Goal: Task Accomplishment & Management: Manage account settings

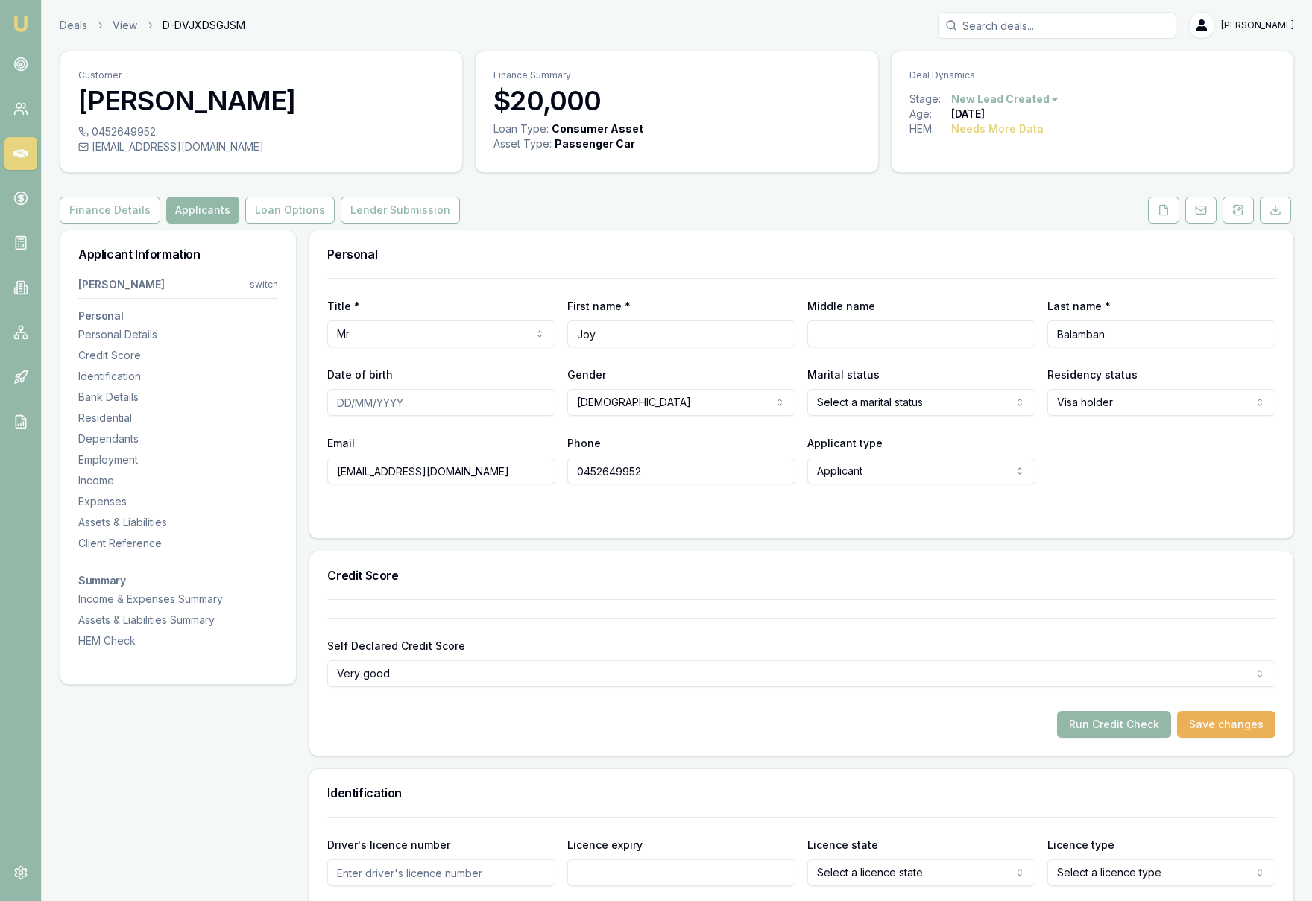
click at [24, 166] on link at bounding box center [20, 153] width 33 height 33
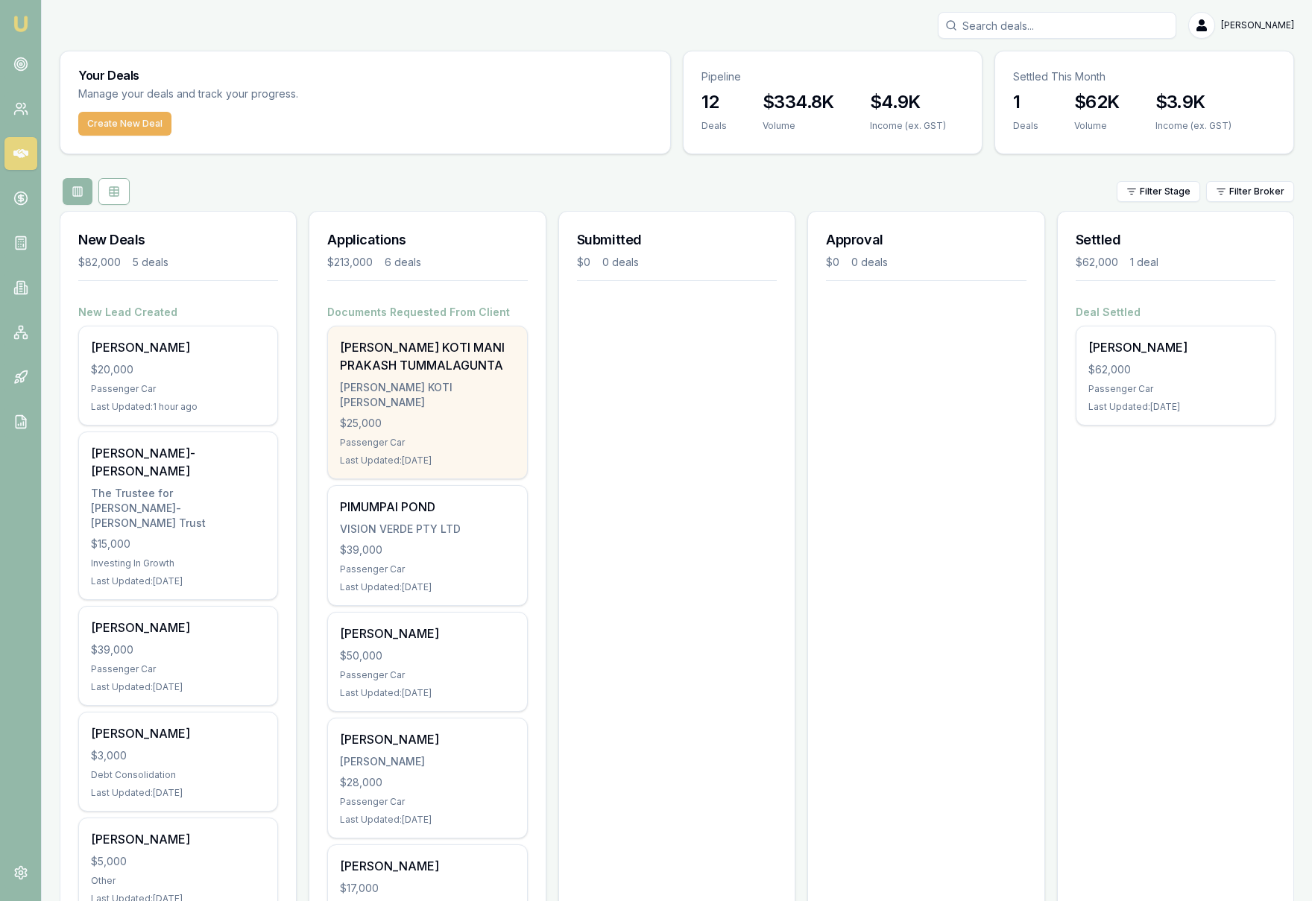
click at [482, 429] on div "$25,000" at bounding box center [427, 423] width 174 height 15
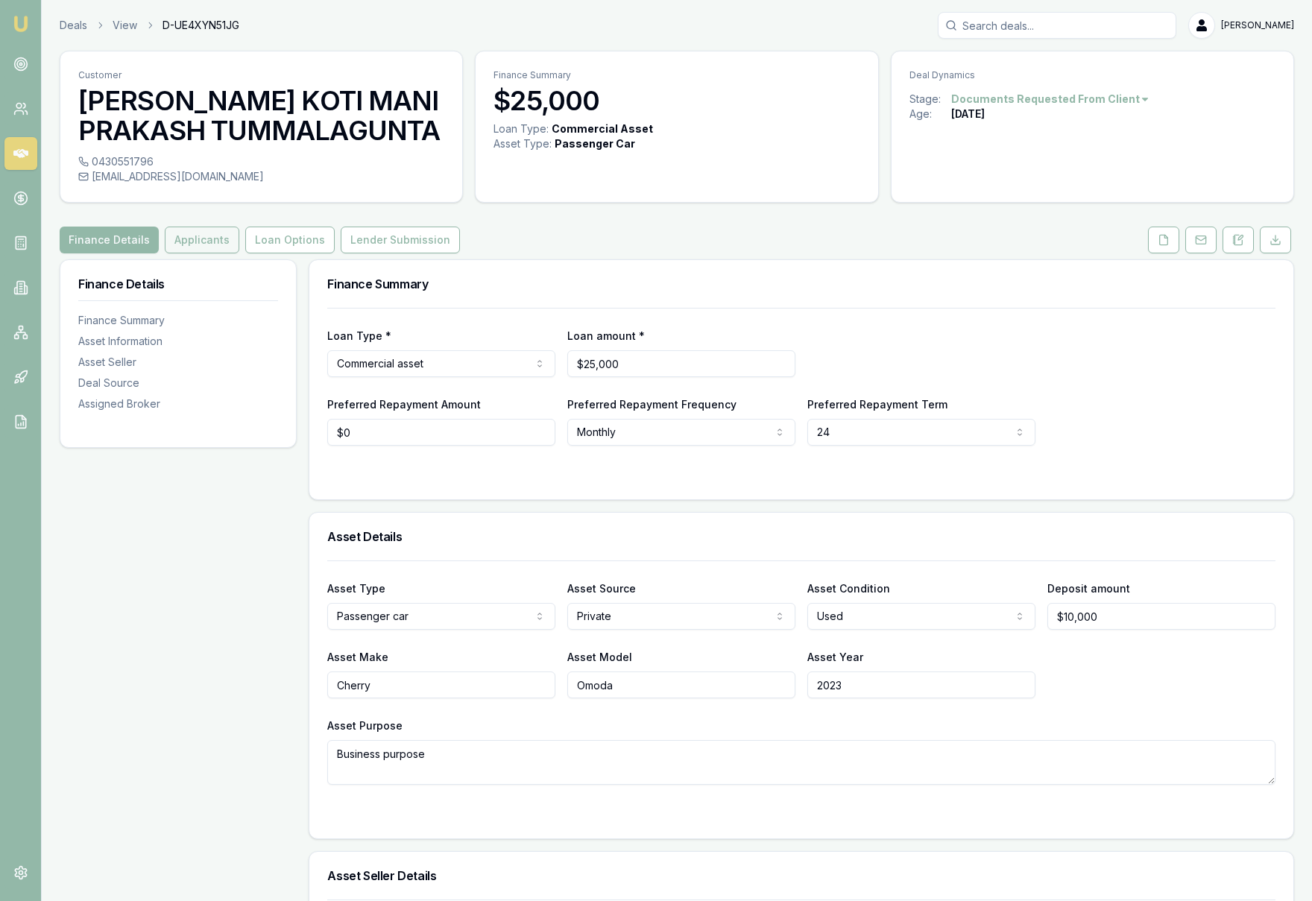
click at [196, 246] on button "Applicants" at bounding box center [202, 240] width 75 height 27
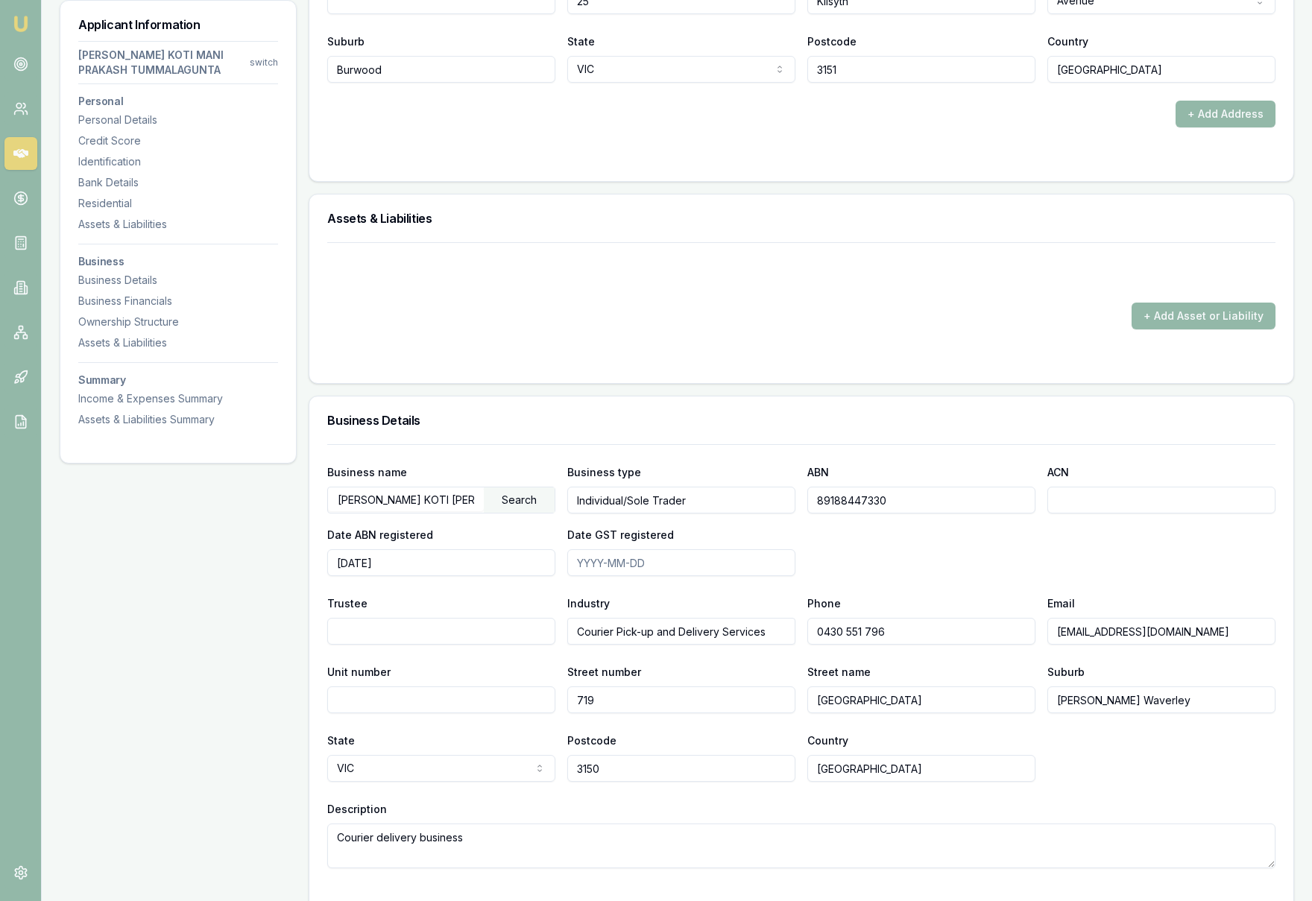
scroll to position [1943, 0]
